Goal: Task Accomplishment & Management: Manage account settings

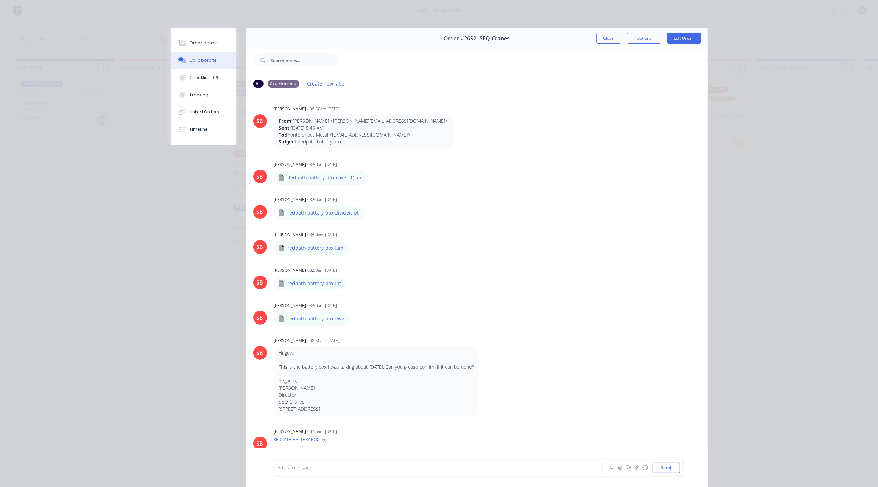
scroll to position [297, 0]
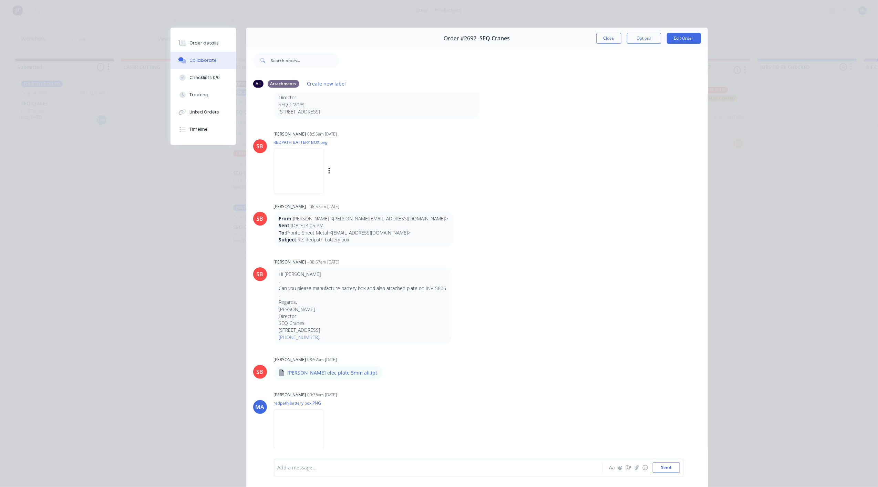
click at [312, 181] on img at bounding box center [299, 171] width 50 height 45
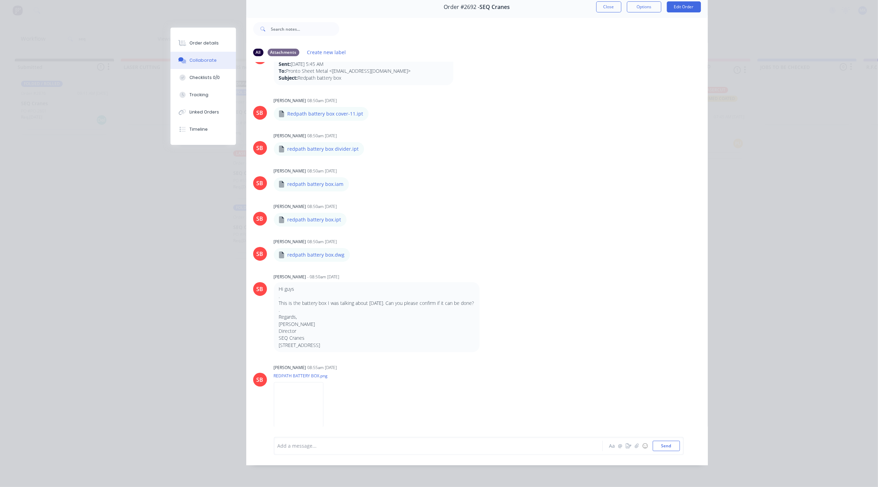
scroll to position [0, 0]
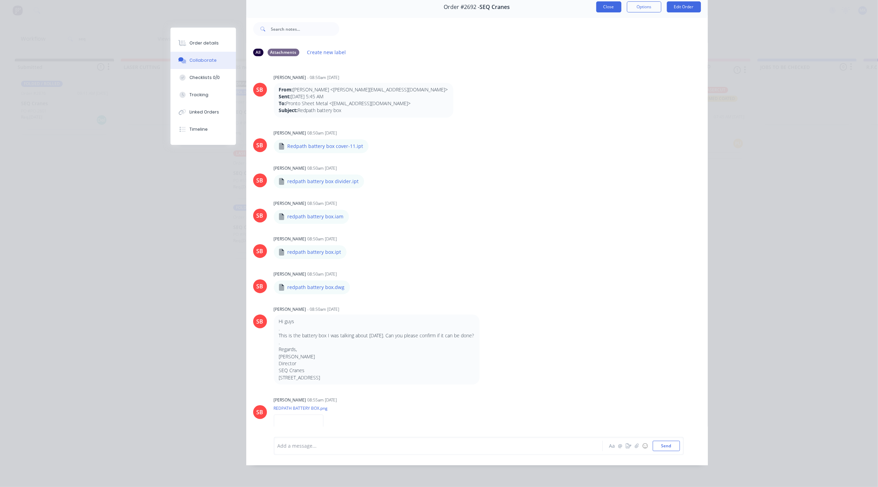
click at [604, 5] on div "Order #2692 - SEQ Cranes Close Options Edit Order" at bounding box center [477, 7] width 462 height 22
click at [604, 5] on button "Close" at bounding box center [609, 6] width 25 height 11
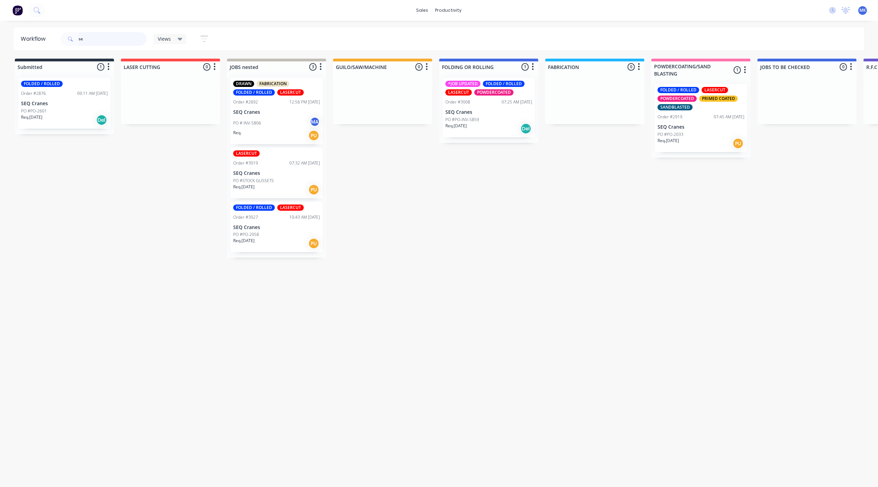
type input "s"
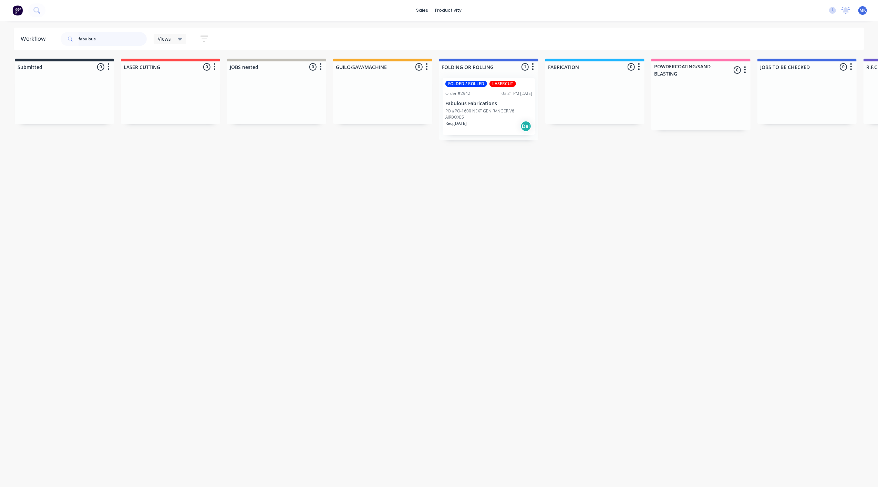
type input "fabulous"
click at [486, 108] on p "PO #PO-1600 NEXT GEN RANGER V6 AIRBOXES" at bounding box center [489, 114] width 87 height 12
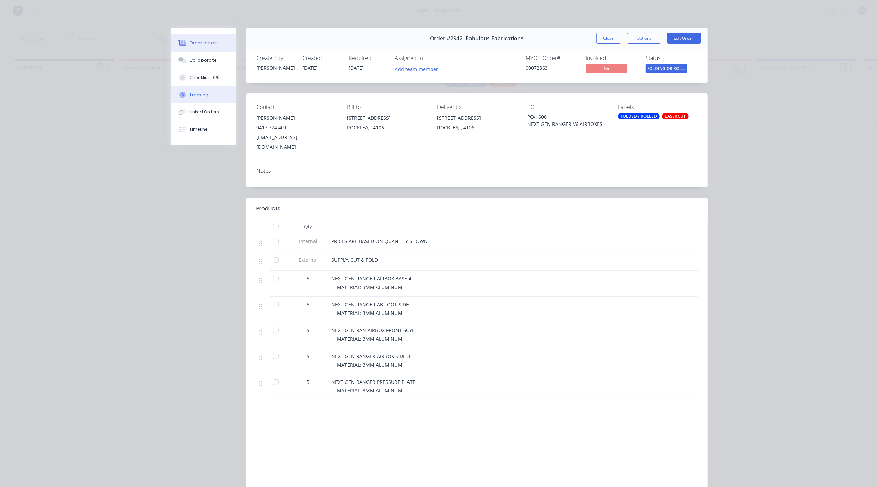
drag, startPoint x: 207, startPoint y: 99, endPoint x: 208, endPoint y: 96, distance: 3.6
click at [207, 98] on button "Tracking" at bounding box center [203, 94] width 65 height 17
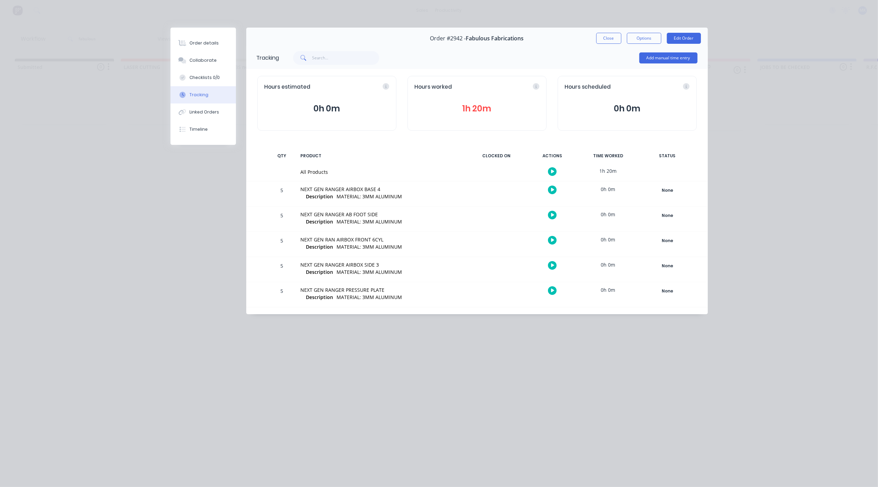
click at [486, 109] on button "1h 20m" at bounding box center [477, 108] width 125 height 13
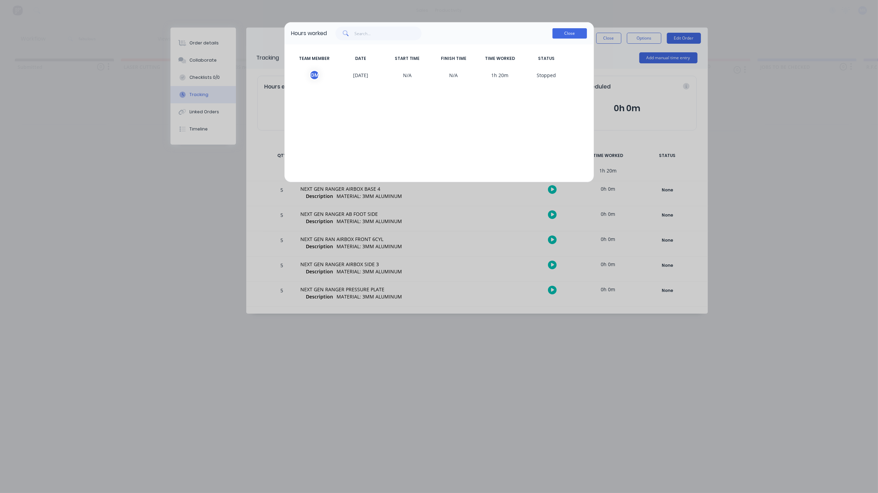
click at [577, 32] on button "Close" at bounding box center [570, 33] width 34 height 10
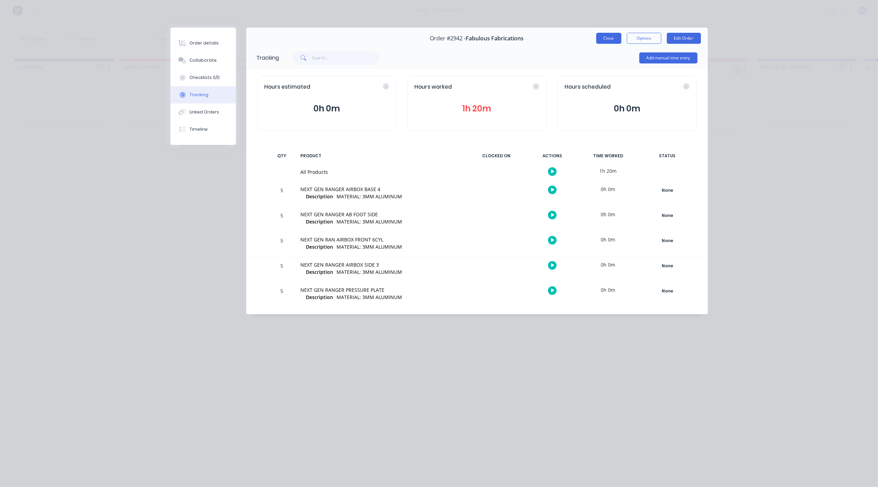
click at [613, 43] on div "Order #2942 - Fabulous Fabrications Close Options Edit Order" at bounding box center [477, 39] width 462 height 22
drag, startPoint x: 613, startPoint y: 43, endPoint x: 607, endPoint y: 39, distance: 7.1
click at [607, 39] on button "Close" at bounding box center [609, 38] width 25 height 11
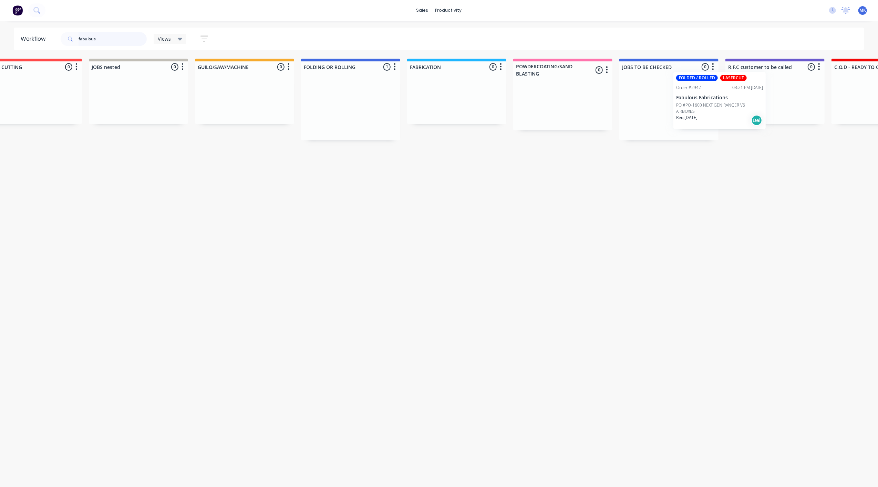
scroll to position [0, 142]
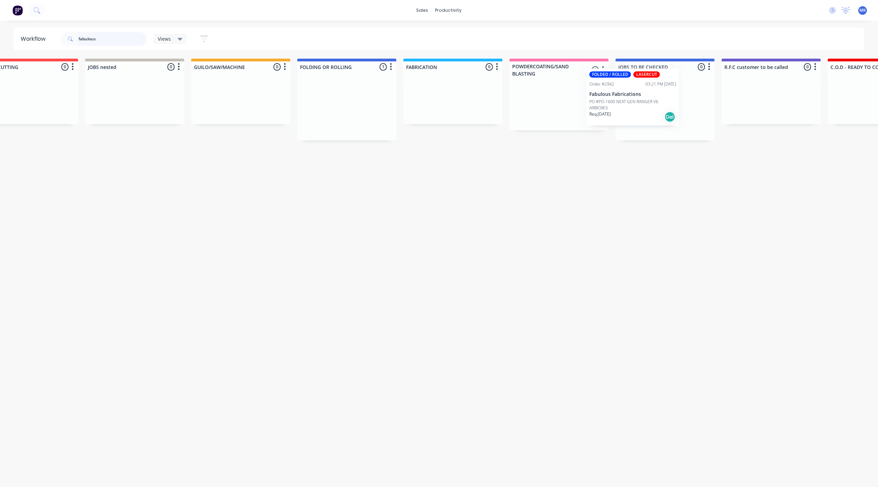
drag, startPoint x: 468, startPoint y: 102, endPoint x: 624, endPoint y: 86, distance: 157.3
click at [623, 87] on div "Submitted 0 Sort By Created date Required date Order number Customer name Most …" at bounding box center [777, 184] width 1849 height 251
click at [0, 33] on html "sales productivity sales Sales Orders Customers Price Level Manager productivit…" at bounding box center [297, 222] width 878 height 445
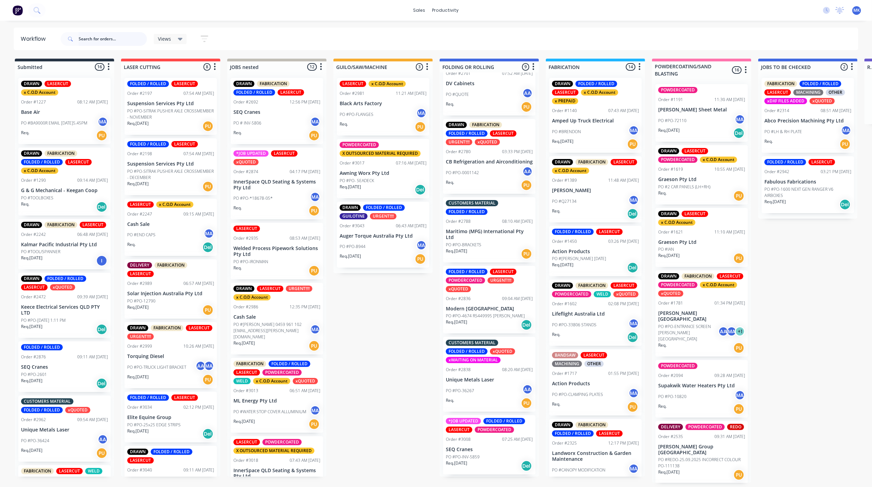
scroll to position [241, 0]
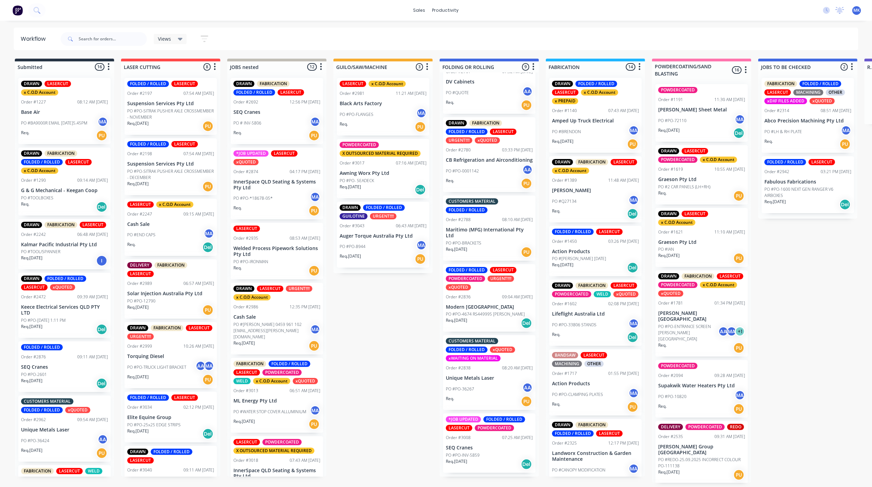
click at [473, 79] on p "DV Cabinets" at bounding box center [489, 82] width 87 height 6
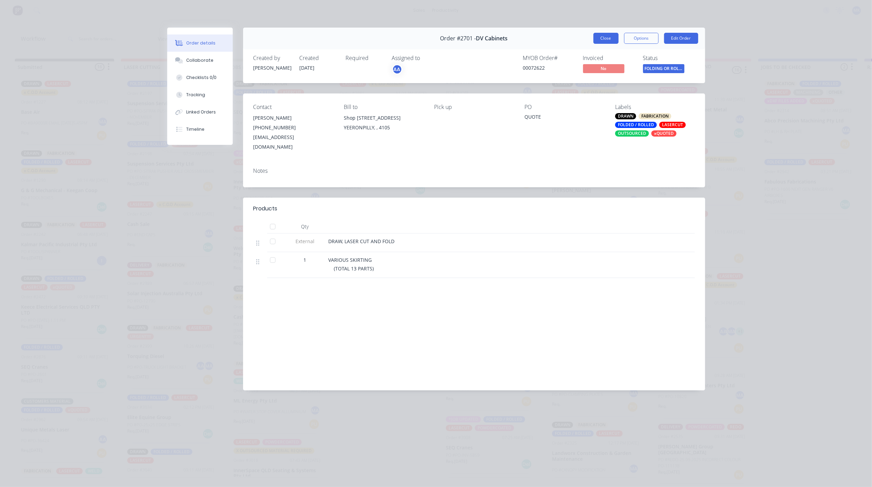
click at [609, 38] on button "Close" at bounding box center [605, 38] width 25 height 11
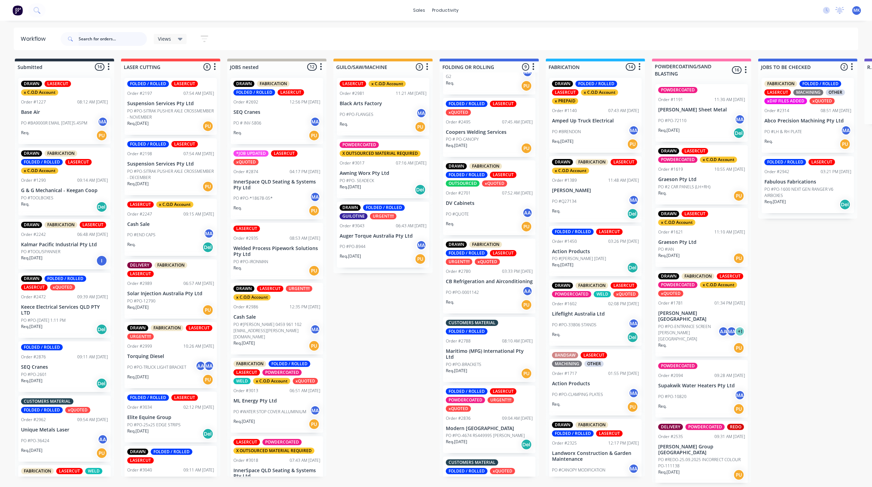
scroll to position [184, 0]
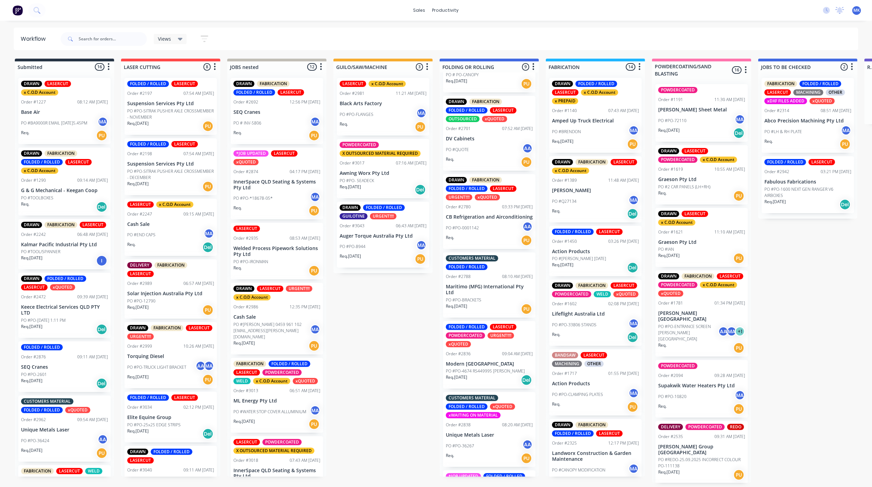
click at [475, 136] on p "DV Cabinets" at bounding box center [489, 139] width 87 height 6
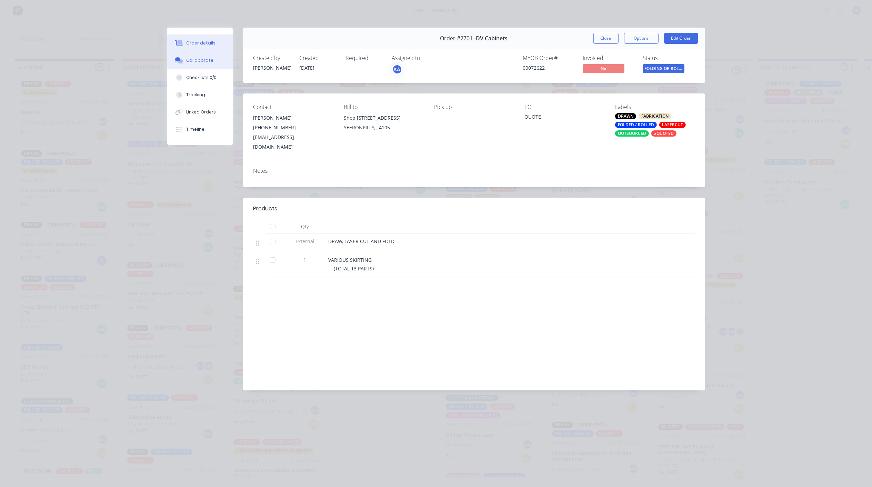
click at [201, 60] on div "Collaborate" at bounding box center [199, 60] width 27 height 6
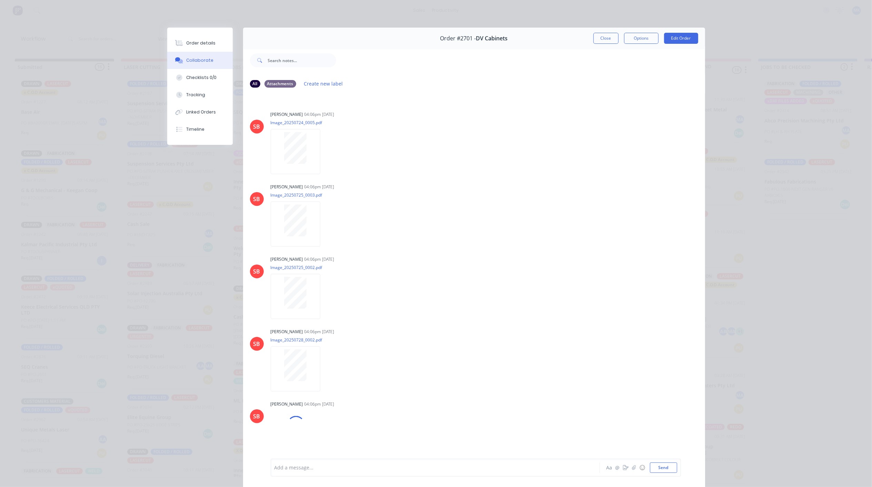
scroll to position [0, 0]
click at [186, 41] on div "Order details" at bounding box center [200, 43] width 29 height 6
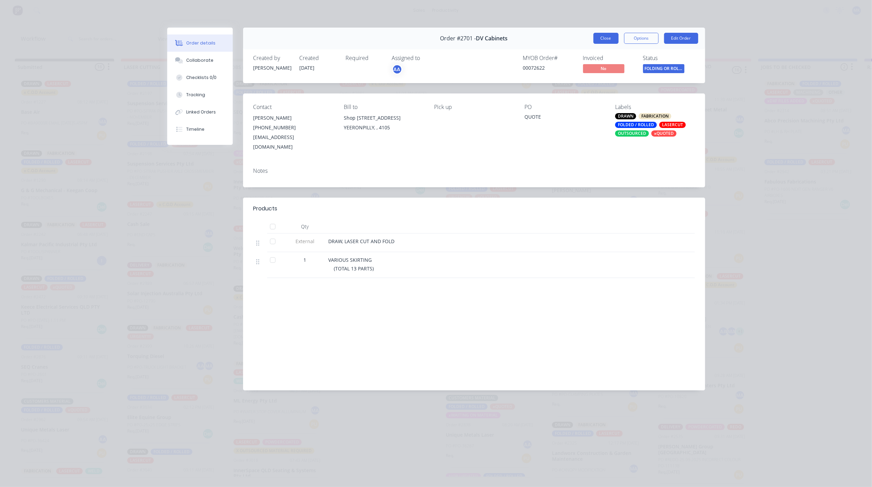
click at [611, 39] on button "Close" at bounding box center [605, 38] width 25 height 11
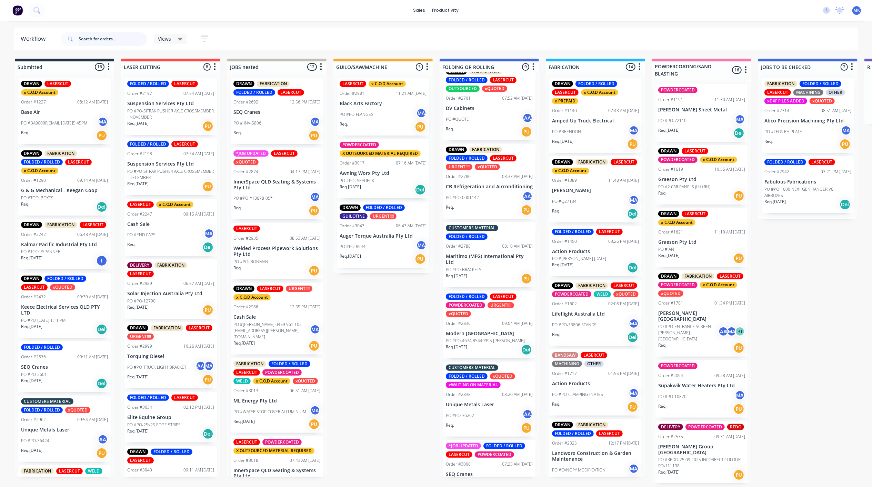
scroll to position [230, 0]
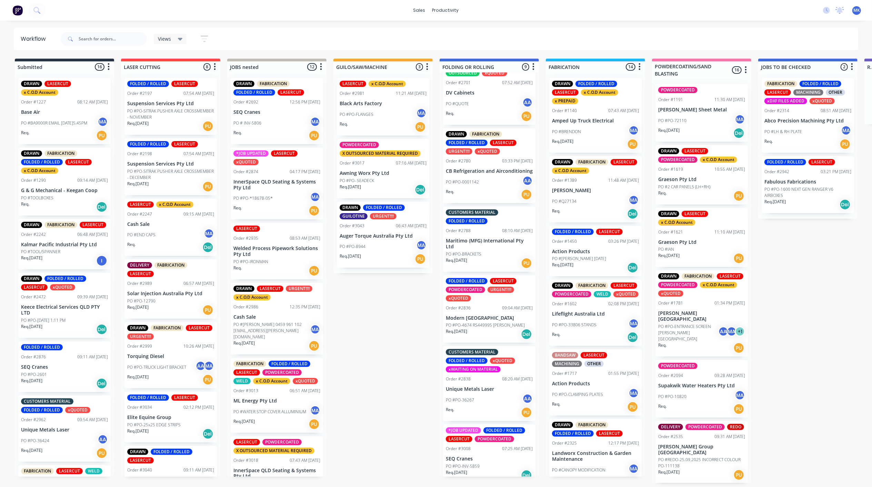
click at [472, 179] on div "PO #PO-0001142 AA" at bounding box center [489, 181] width 87 height 13
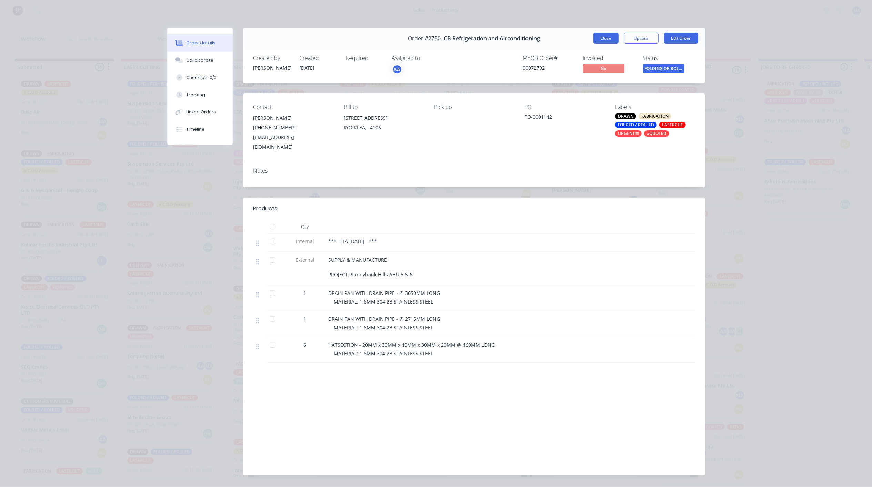
click at [612, 35] on button "Close" at bounding box center [605, 38] width 25 height 11
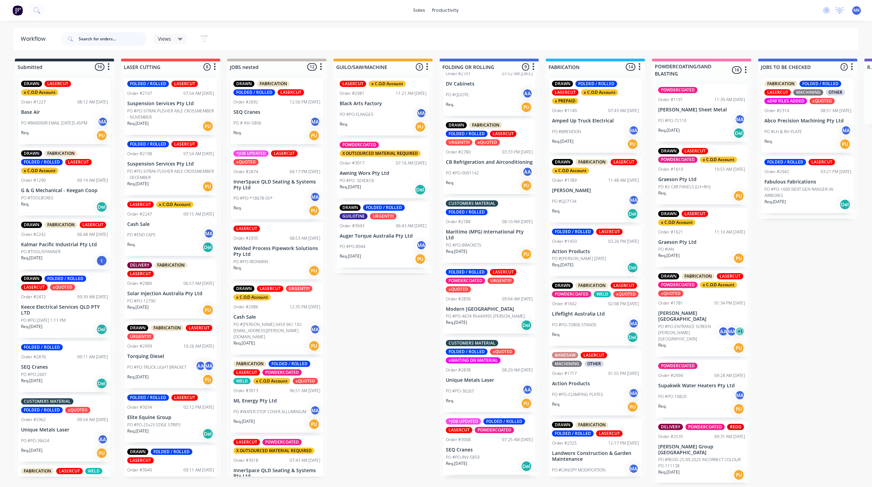
scroll to position [241, 0]
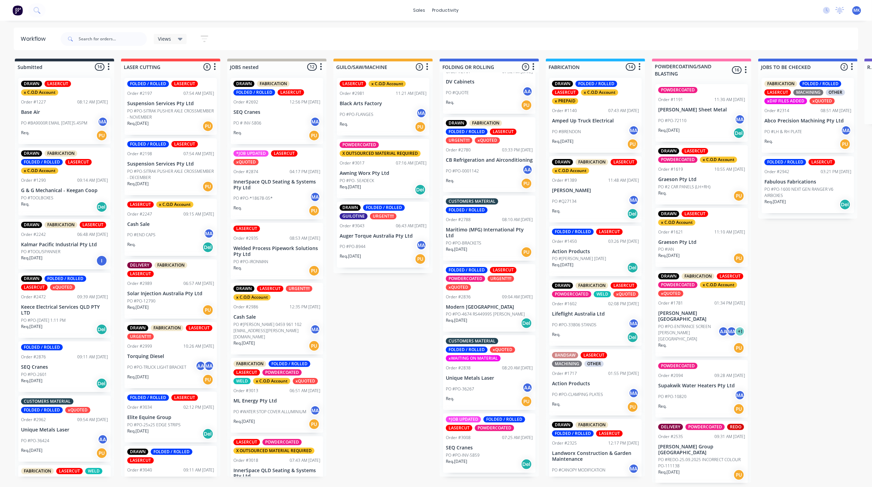
click at [486, 320] on div "Req. 04/09/25 Del" at bounding box center [489, 323] width 87 height 12
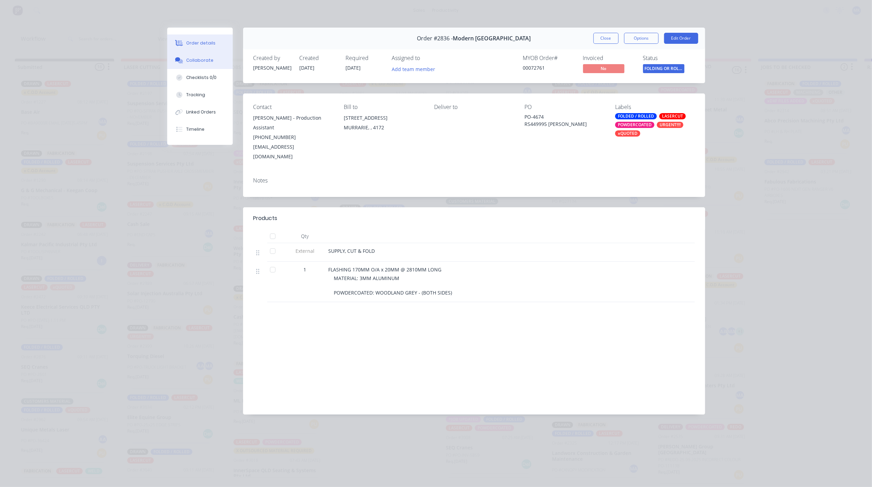
click at [207, 59] on div "Collaborate" at bounding box center [199, 60] width 27 height 6
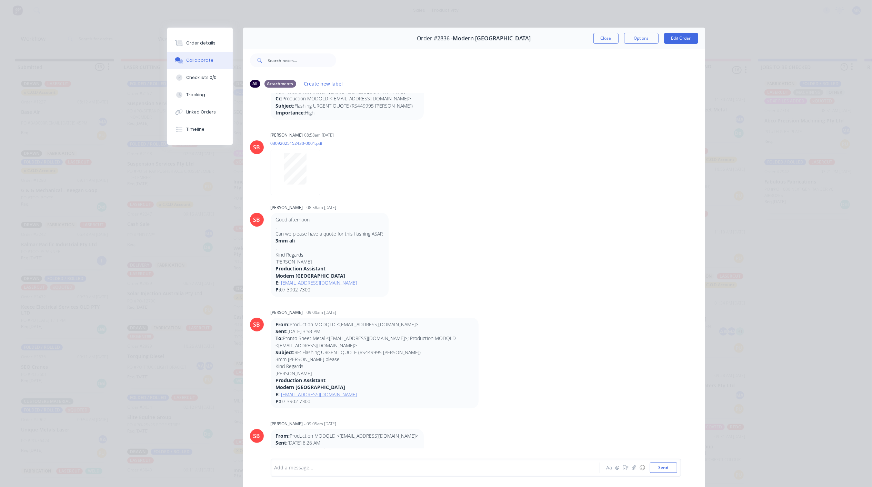
scroll to position [0, 0]
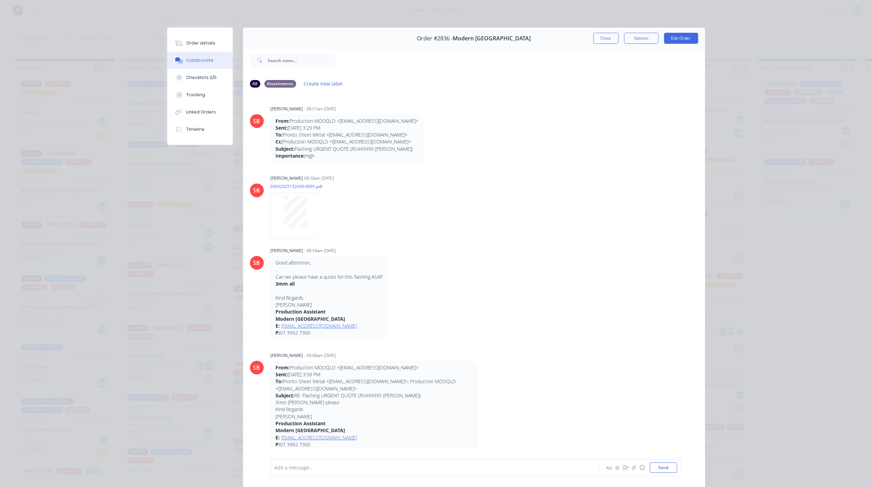
click at [604, 35] on button "Close" at bounding box center [605, 38] width 25 height 11
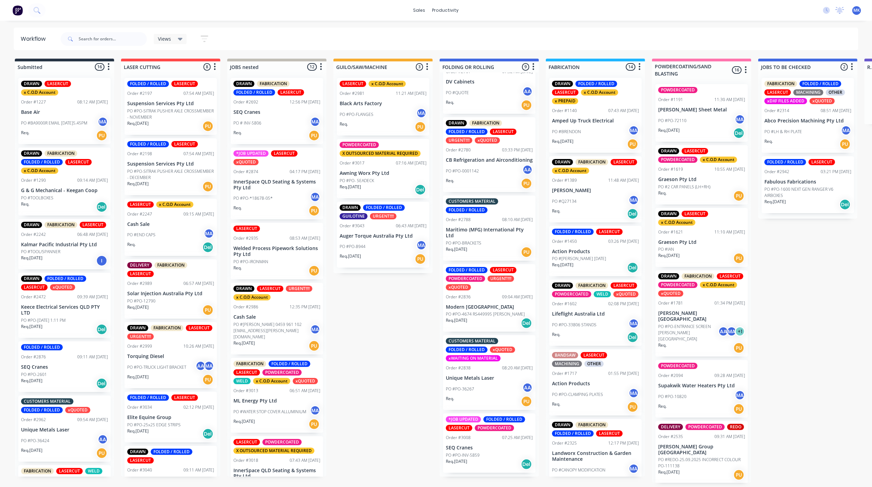
click at [493, 458] on div "PO #PO-INV-5859" at bounding box center [489, 455] width 87 height 6
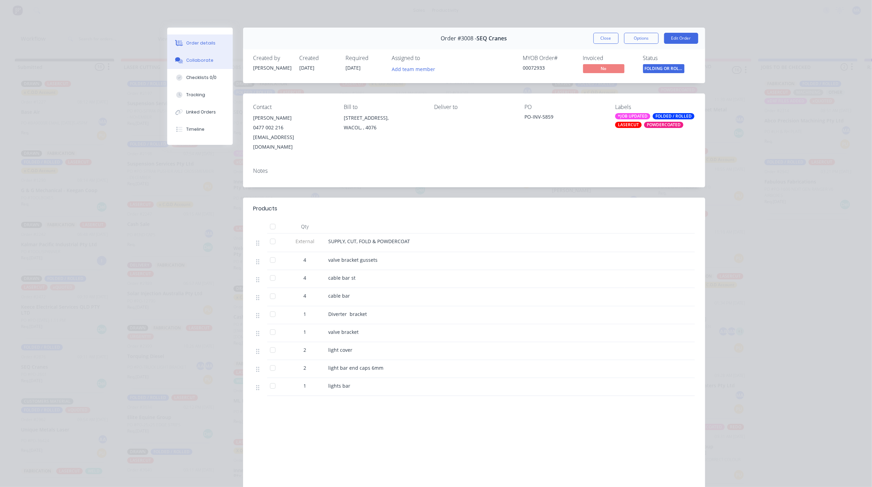
click at [198, 63] on button "Collaborate" at bounding box center [199, 60] width 65 height 17
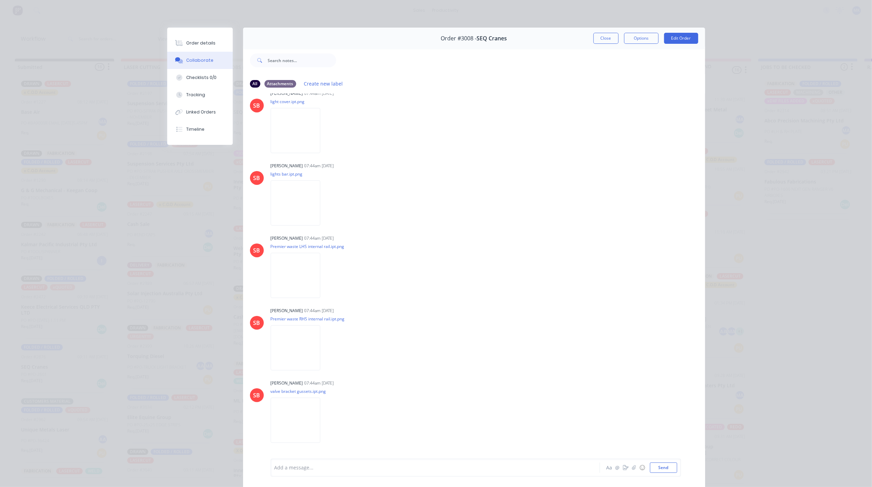
scroll to position [597, 0]
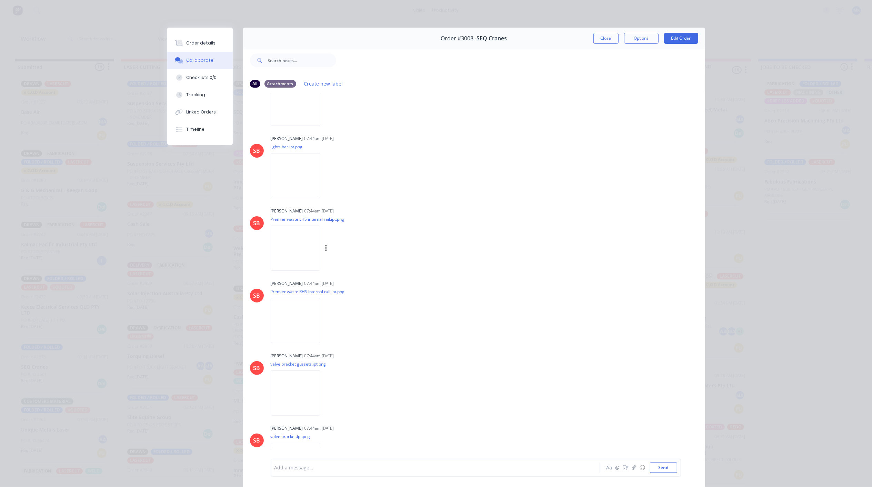
click at [315, 246] on img at bounding box center [296, 247] width 50 height 45
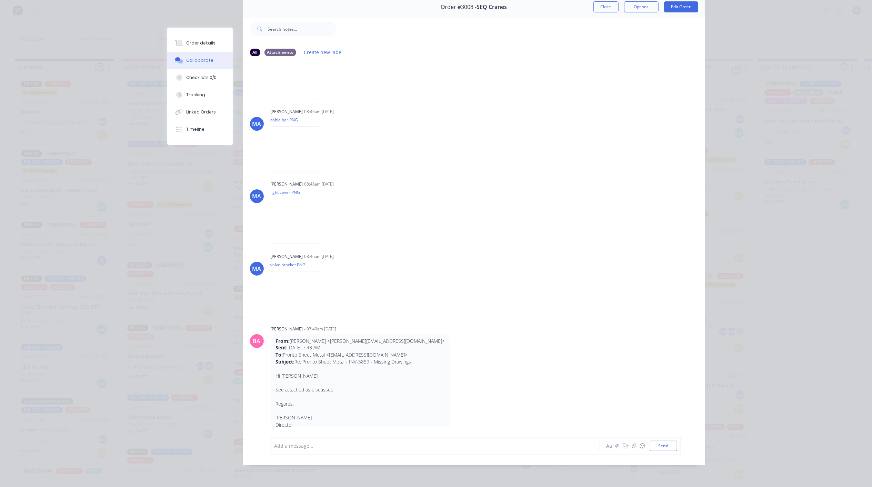
scroll to position [951, 0]
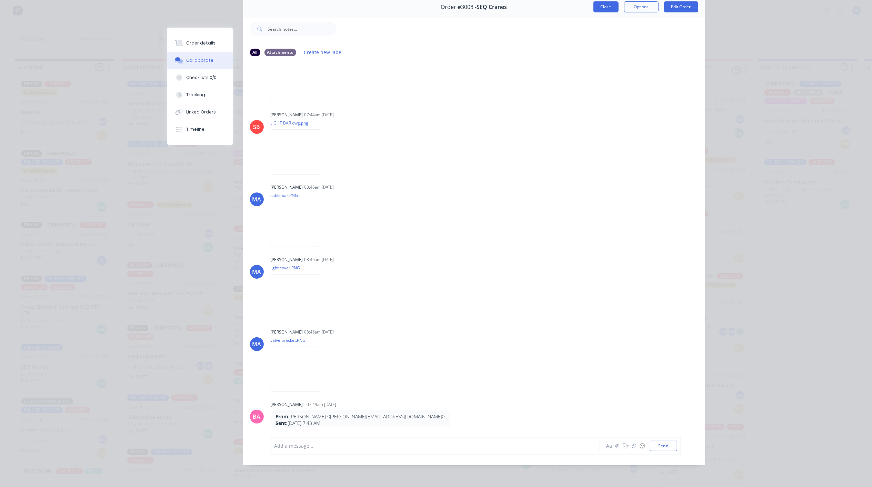
click at [609, 2] on button "Close" at bounding box center [605, 6] width 25 height 11
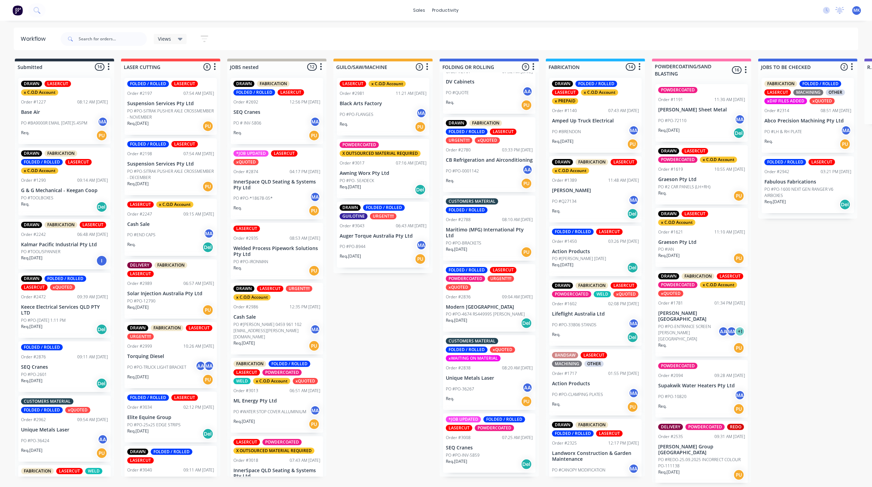
click at [492, 238] on p "Maritimo (MFG) International Pty Ltd" at bounding box center [489, 233] width 87 height 12
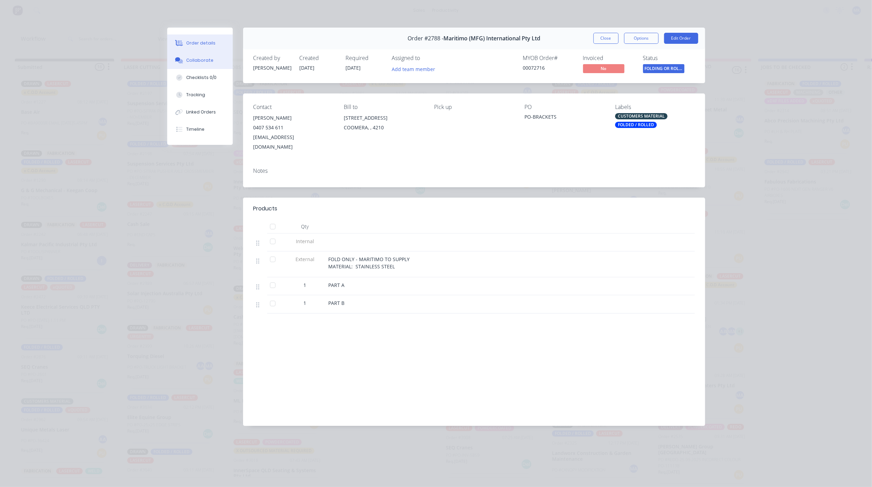
click at [212, 56] on button "Collaborate" at bounding box center [199, 60] width 65 height 17
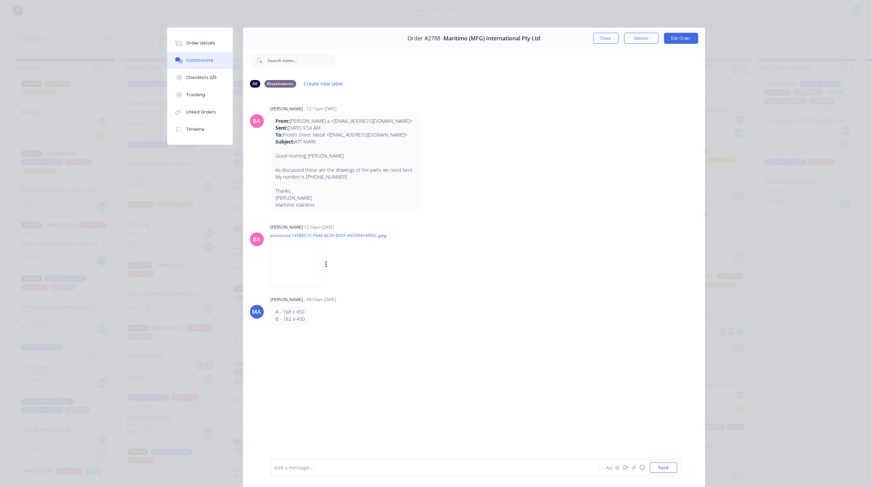
click at [286, 261] on img at bounding box center [296, 264] width 50 height 45
click at [303, 269] on img at bounding box center [296, 264] width 50 height 45
click at [199, 35] on button "Order details" at bounding box center [199, 42] width 65 height 17
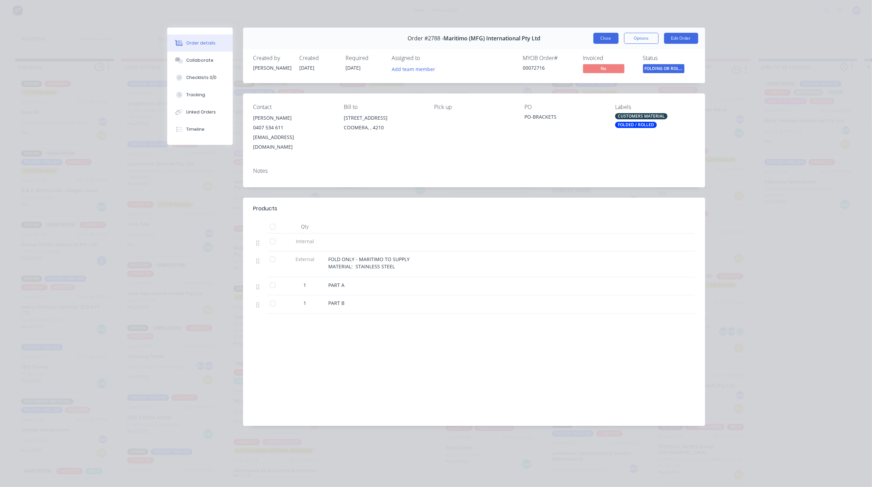
drag, startPoint x: 604, startPoint y: 34, endPoint x: 594, endPoint y: 53, distance: 21.9
click at [605, 34] on button "Close" at bounding box center [605, 38] width 25 height 11
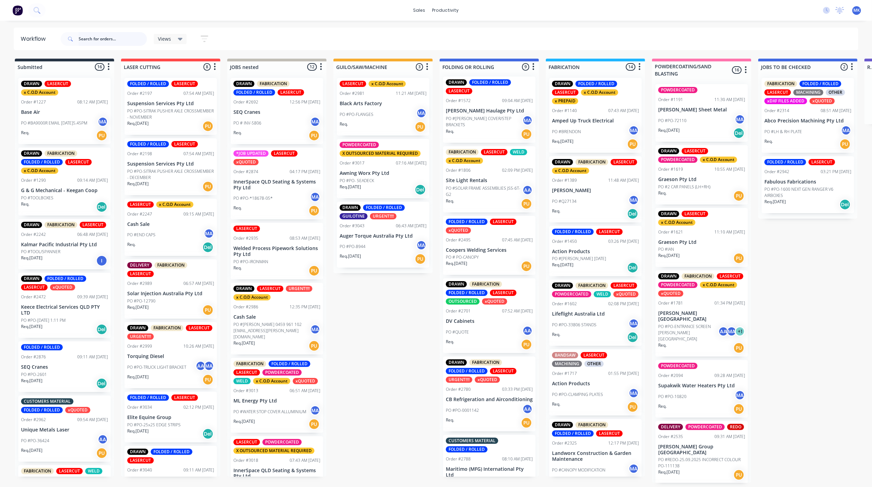
scroll to position [0, 0]
